Goal: Find specific page/section: Find specific page/section

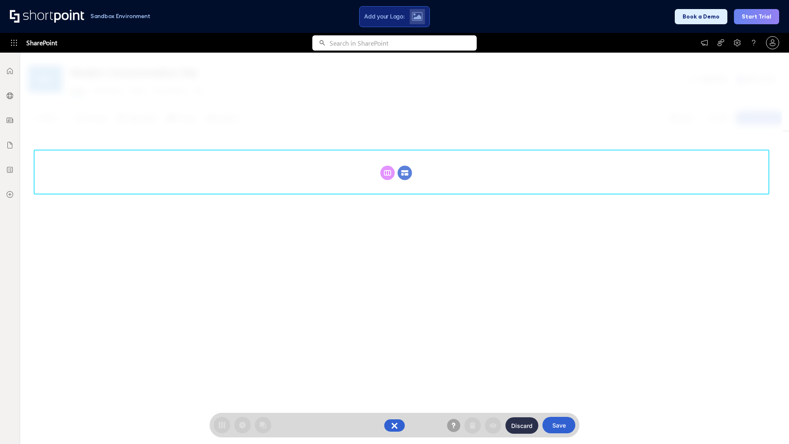
click at [405, 173] on circle at bounding box center [405, 173] width 14 height 14
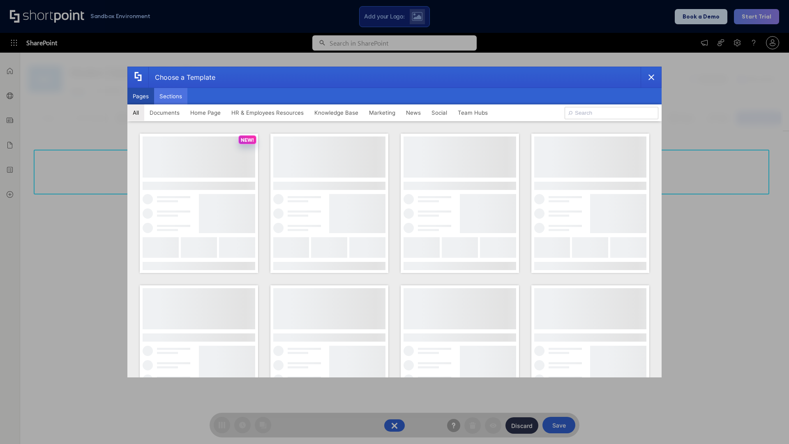
click at [170, 96] on button "Sections" at bounding box center [170, 96] width 33 height 16
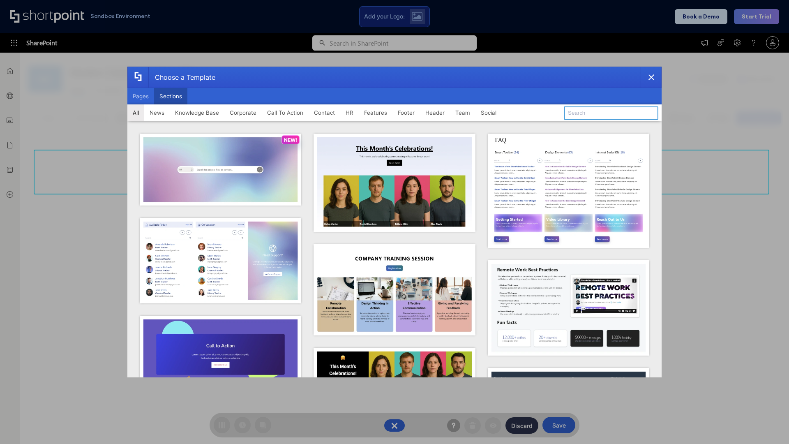
type input "Healthcare Team"
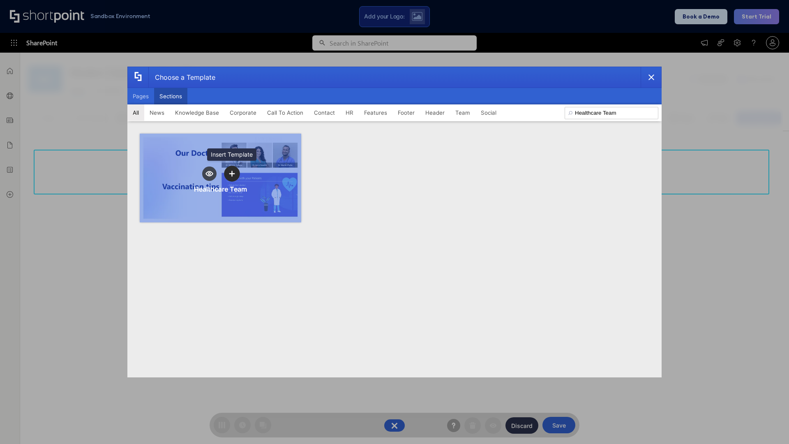
click at [232, 173] on icon "template selector" at bounding box center [232, 174] width 6 height 6
